Goal: Transaction & Acquisition: Purchase product/service

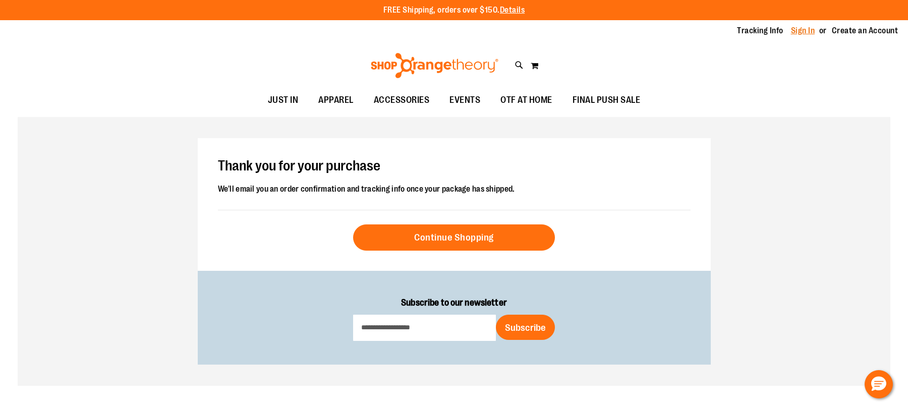
click at [806, 26] on link "Sign In" at bounding box center [803, 30] width 24 height 11
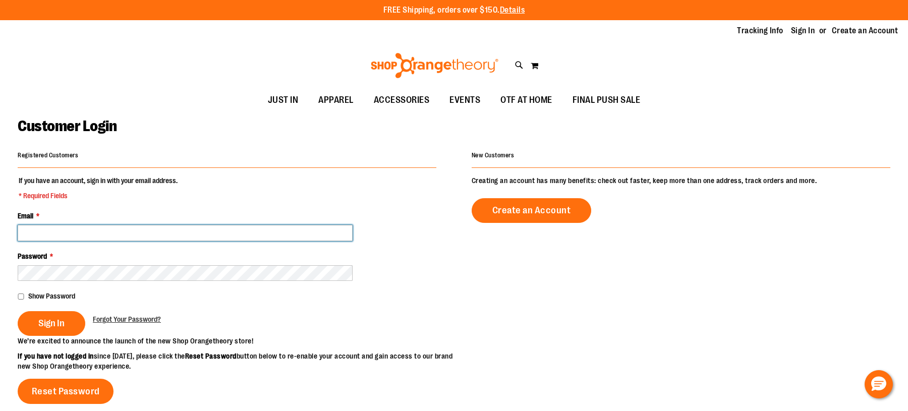
click at [293, 225] on input "Email *" at bounding box center [185, 233] width 335 height 16
type input "**********"
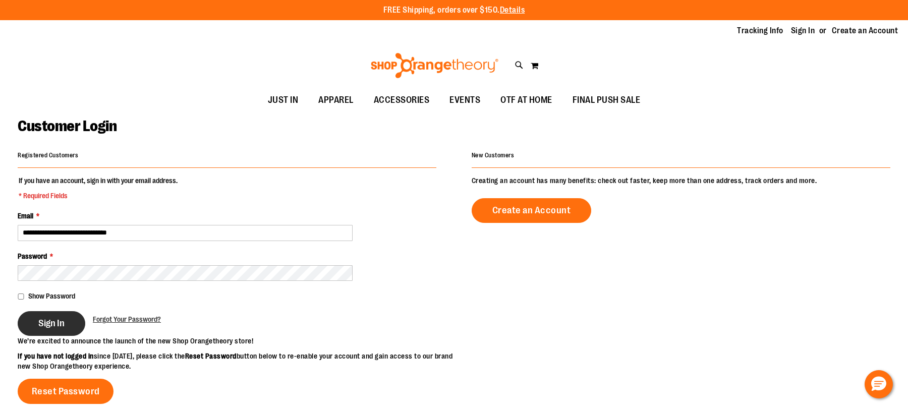
click at [74, 331] on button "Sign In" at bounding box center [52, 323] width 68 height 25
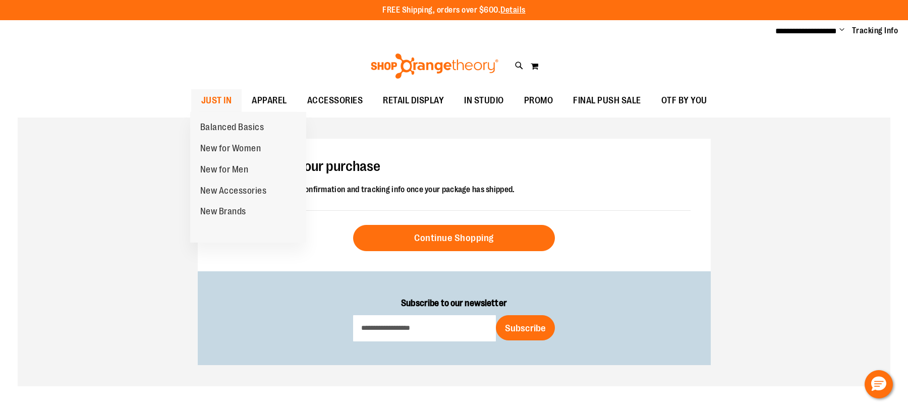
click at [221, 102] on span "JUST IN" at bounding box center [216, 100] width 31 height 23
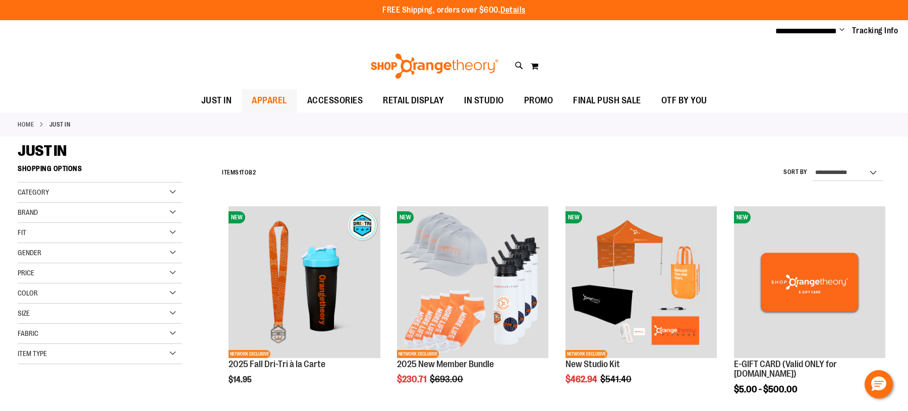
click at [269, 95] on span "APPAREL" at bounding box center [269, 100] width 35 height 23
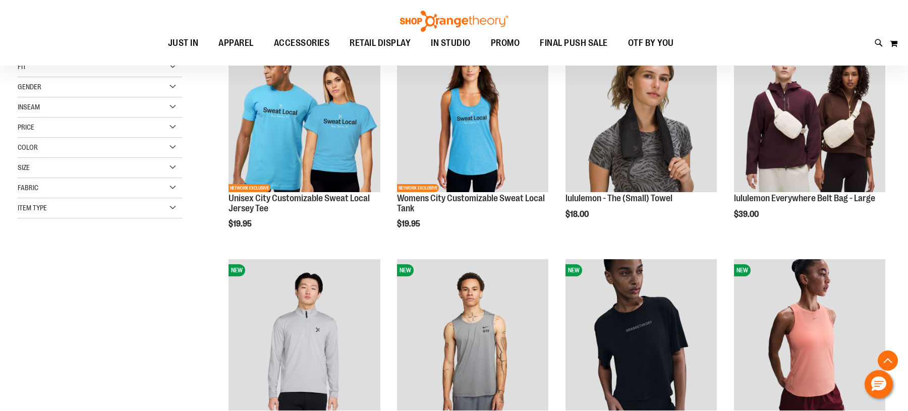
scroll to position [168, 0]
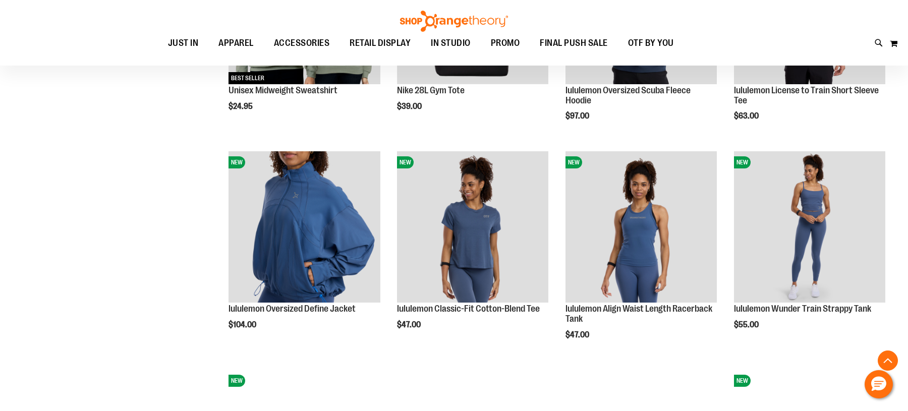
scroll to position [930, 0]
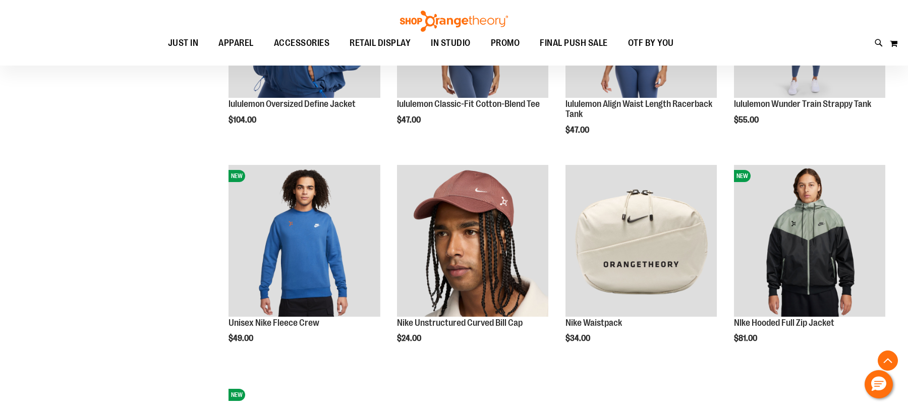
scroll to position [1108, 0]
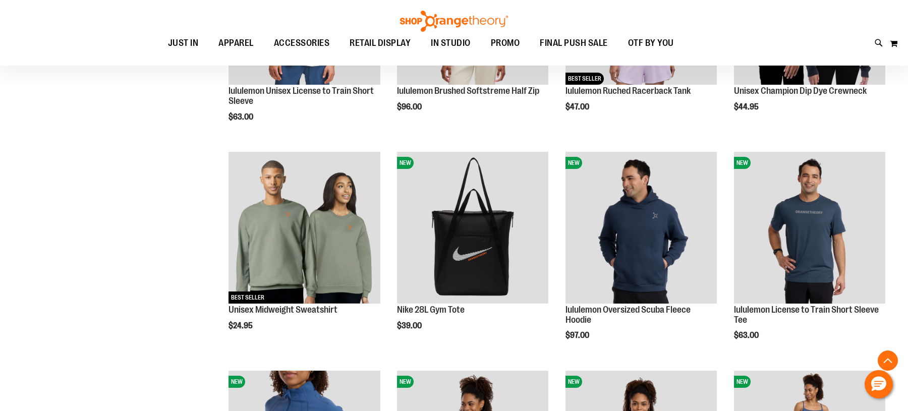
scroll to position [704, 0]
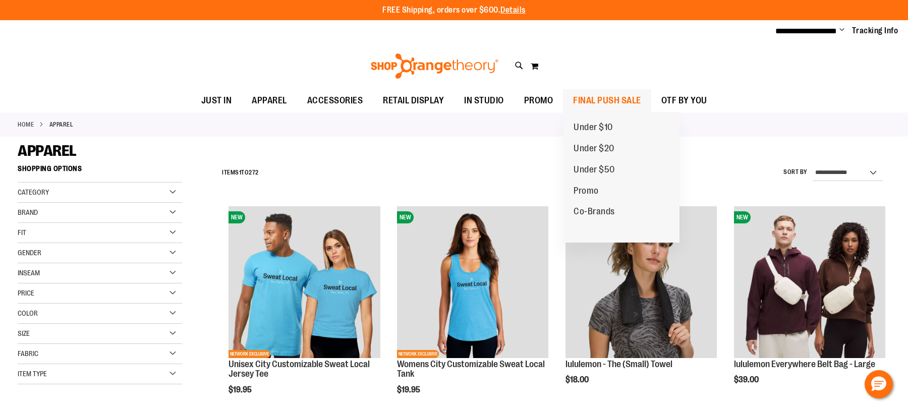
click at [593, 99] on span "FINAL PUSH SALE" at bounding box center [607, 100] width 68 height 23
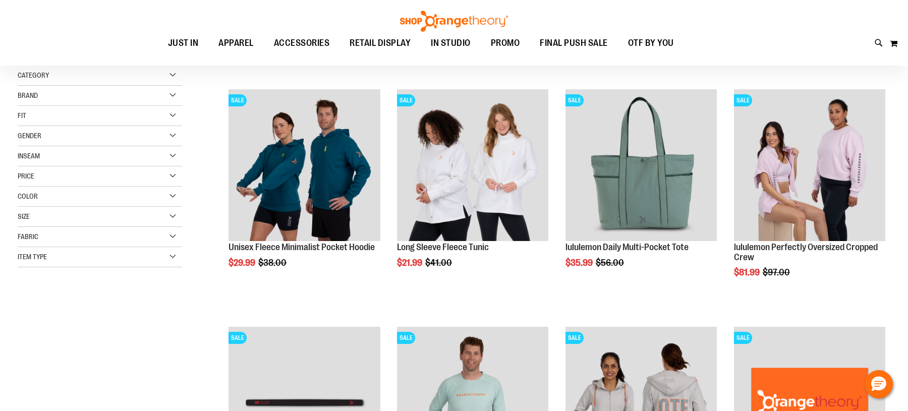
scroll to position [118, 0]
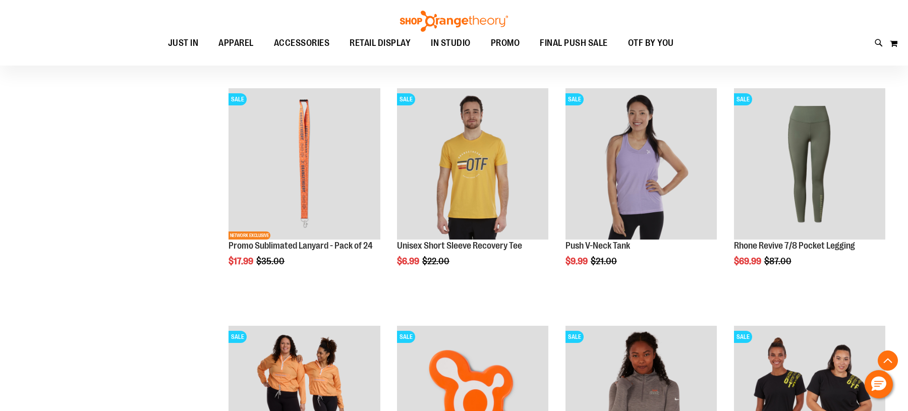
scroll to position [832, 0]
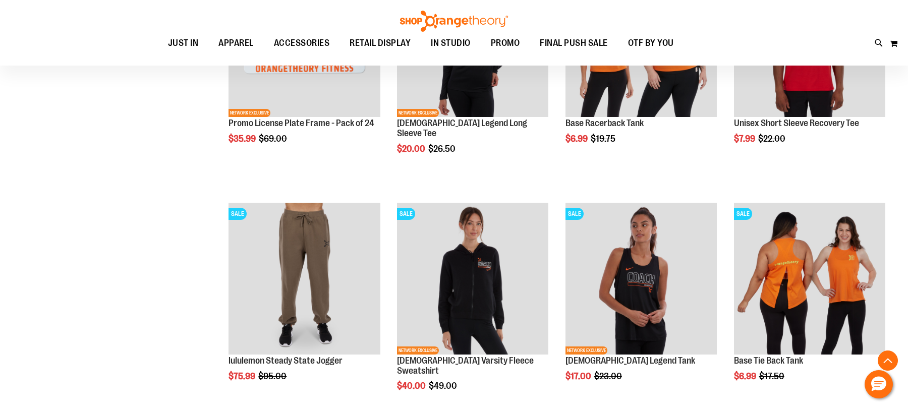
scroll to position [1674, 0]
